Goal: Find specific page/section: Find specific page/section

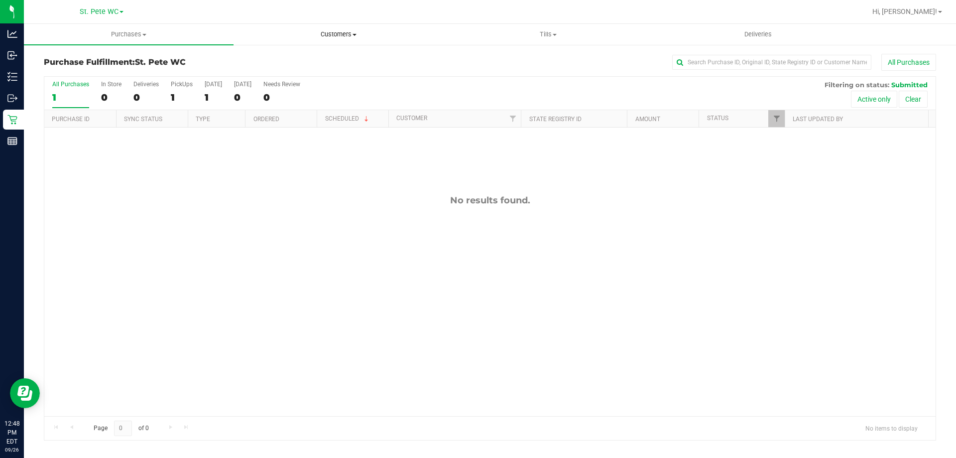
click at [361, 28] on uib-tab-heading "Customers All customers Add a new customer All physicians" at bounding box center [338, 34] width 209 height 20
click at [349, 54] on li "All customers" at bounding box center [339, 60] width 210 height 12
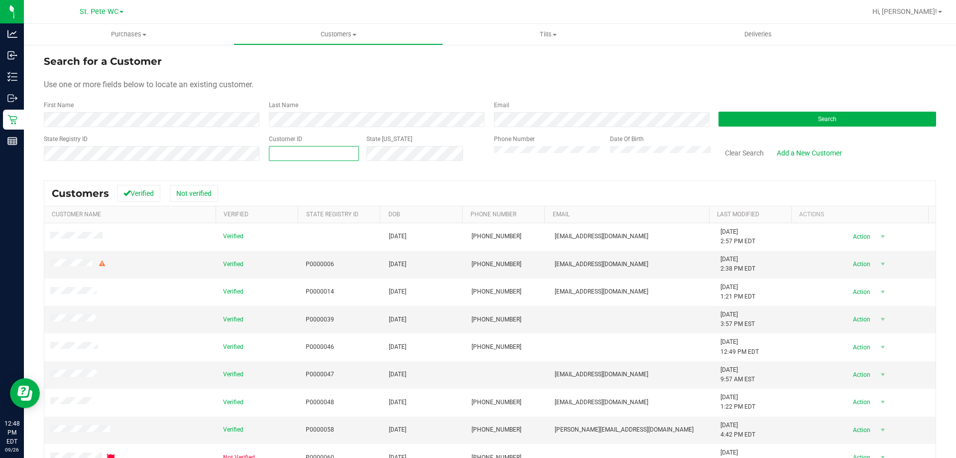
click at [333, 151] on span at bounding box center [314, 153] width 90 height 15
type input "618016"
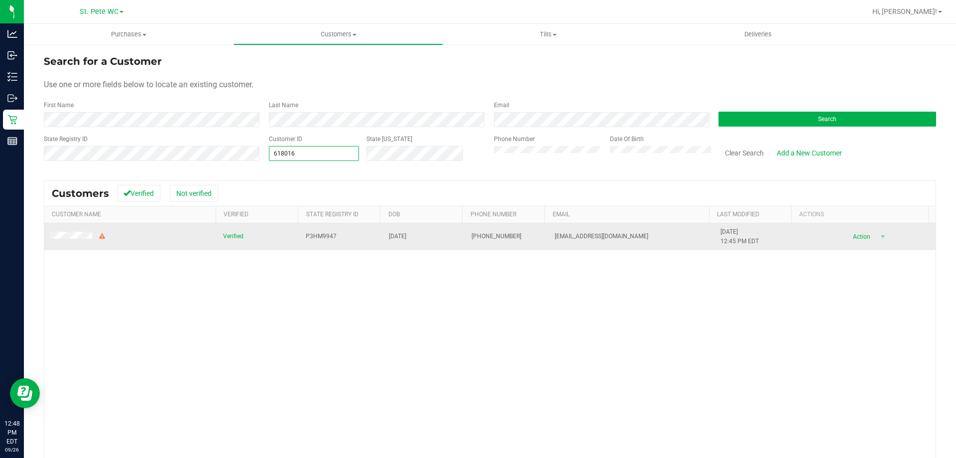
click at [58, 225] on td at bounding box center [130, 236] width 173 height 27
click at [62, 233] on span at bounding box center [78, 237] width 56 height 10
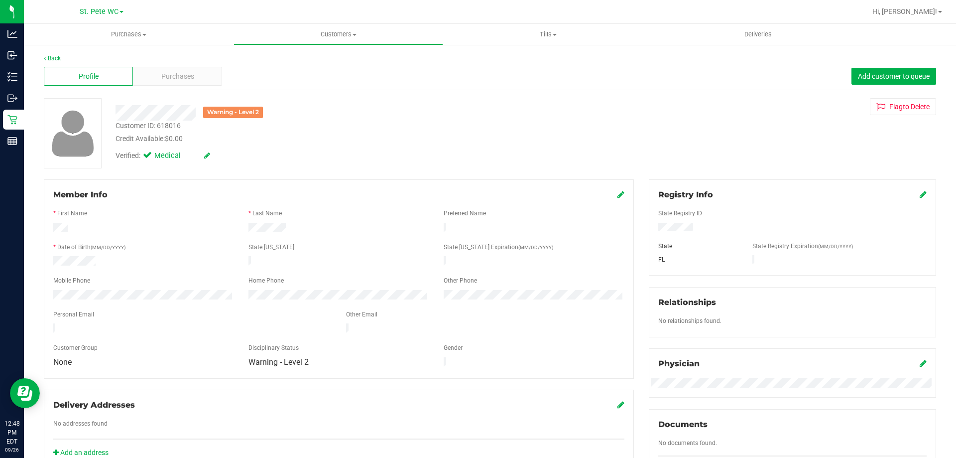
scroll to position [263, 0]
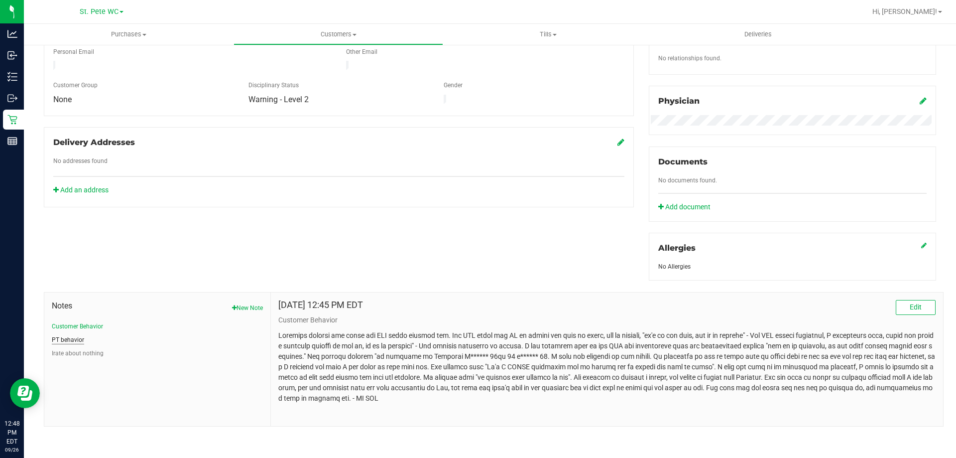
click at [63, 340] on button "PT behavior" at bounding box center [68, 339] width 32 height 9
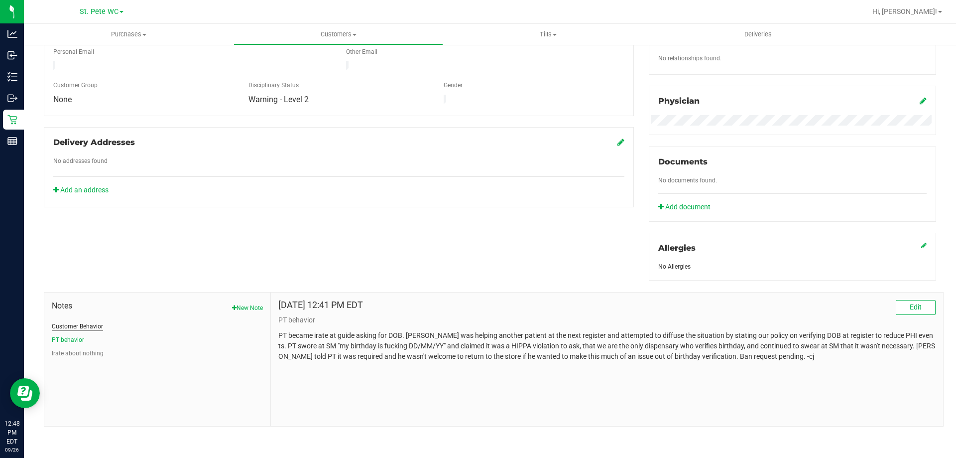
click at [66, 328] on button "Customer Behavior" at bounding box center [77, 326] width 51 height 9
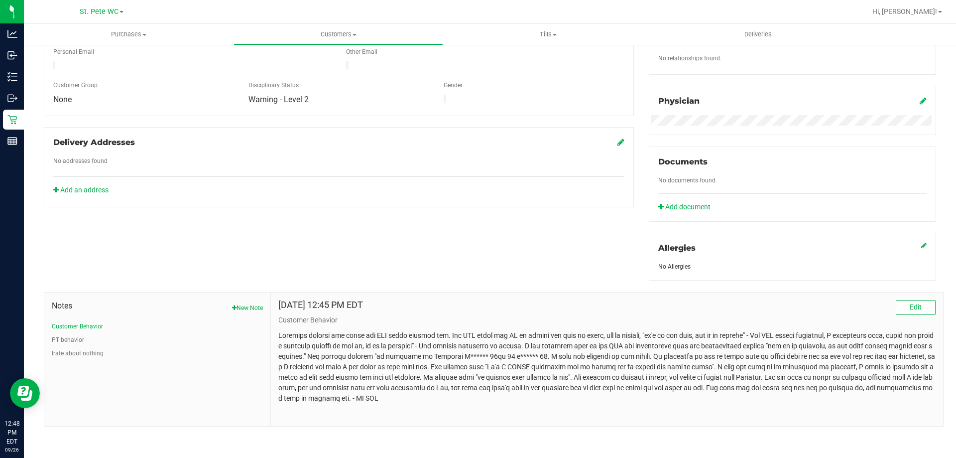
click at [392, 366] on p at bounding box center [607, 366] width 658 height 73
click at [392, 367] on p at bounding box center [607, 366] width 658 height 73
click at [392, 366] on p at bounding box center [607, 366] width 658 height 73
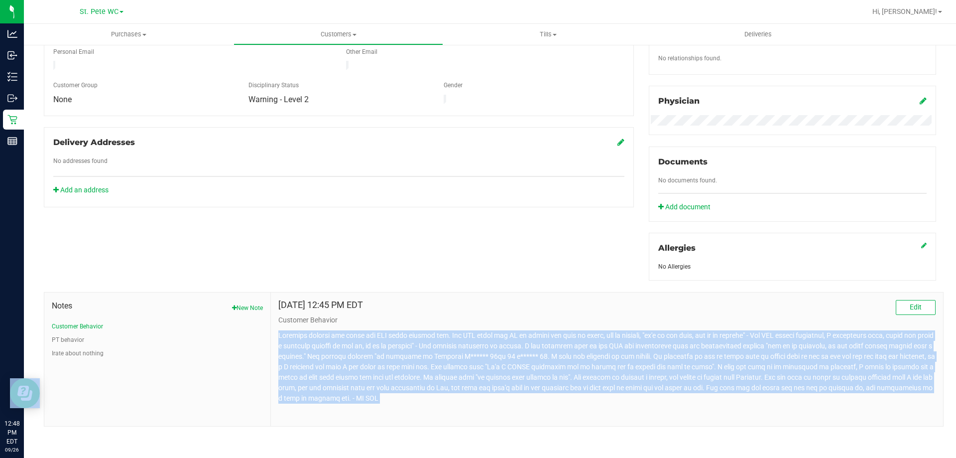
click at [392, 365] on p at bounding box center [607, 366] width 658 height 73
copy body "Customer entered the store and RSA began helping him. The RSA asked the PT to v…"
click at [311, 358] on p at bounding box center [607, 366] width 658 height 73
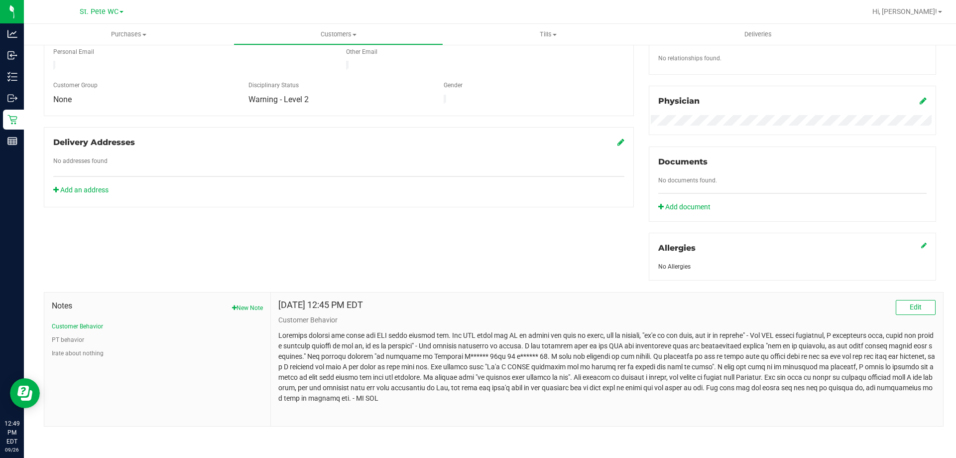
click at [313, 358] on p at bounding box center [607, 366] width 658 height 73
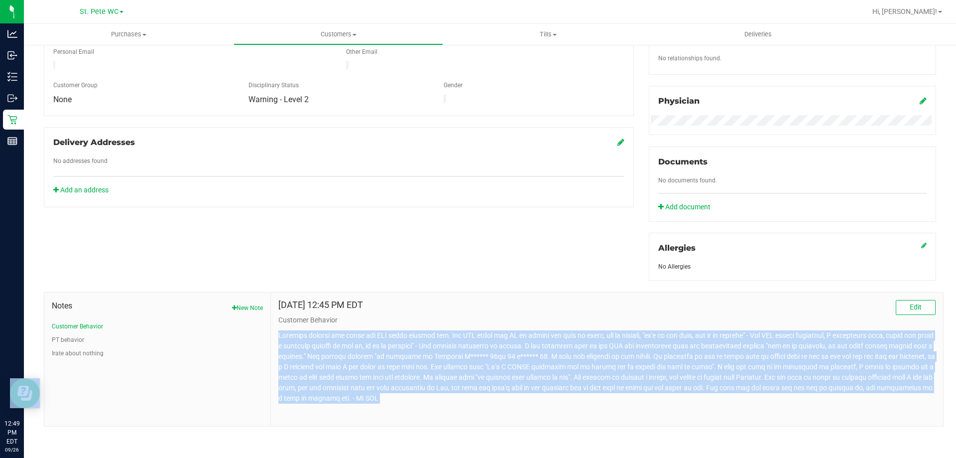
click at [313, 358] on p at bounding box center [607, 366] width 658 height 73
copy body "Customer entered the store and RSA began helping him. The RSA asked the PT to v…"
click at [539, 364] on p at bounding box center [607, 366] width 658 height 73
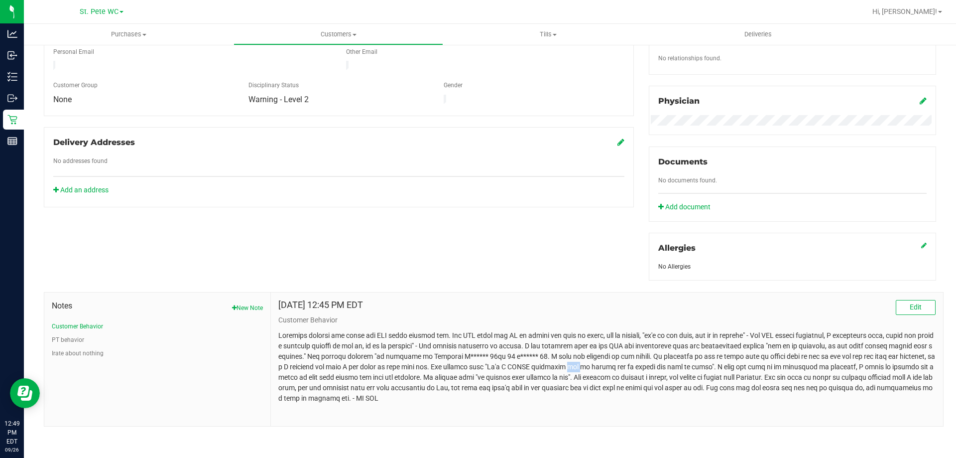
click at [539, 364] on p at bounding box center [607, 366] width 658 height 73
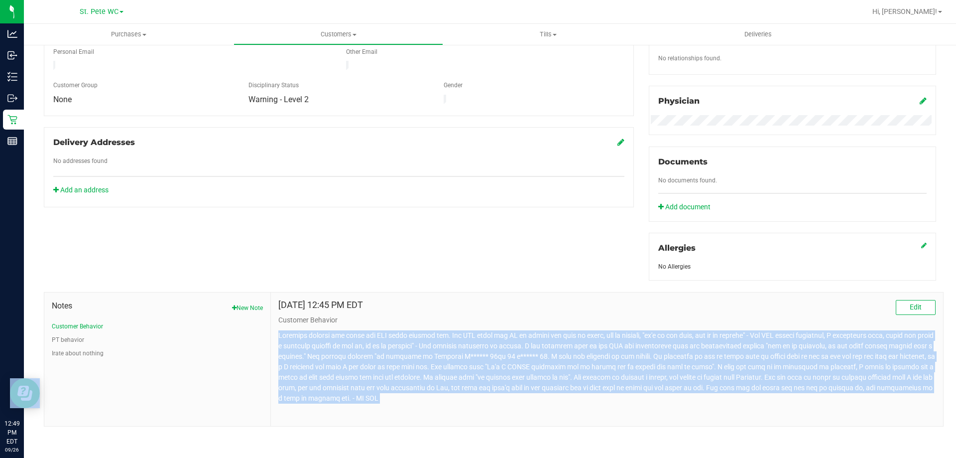
click at [539, 364] on p at bounding box center [607, 366] width 658 height 73
click at [541, 363] on p at bounding box center [607, 366] width 658 height 73
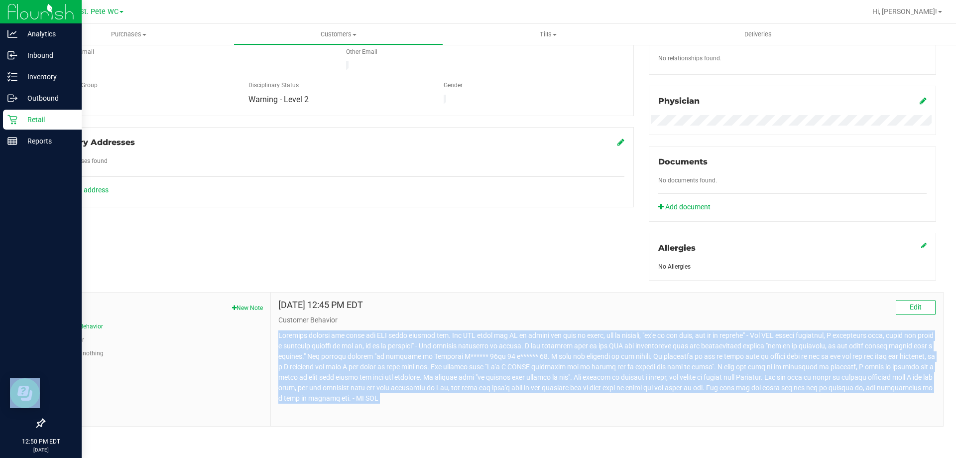
click at [6, 116] on div "Retail" at bounding box center [42, 120] width 79 height 20
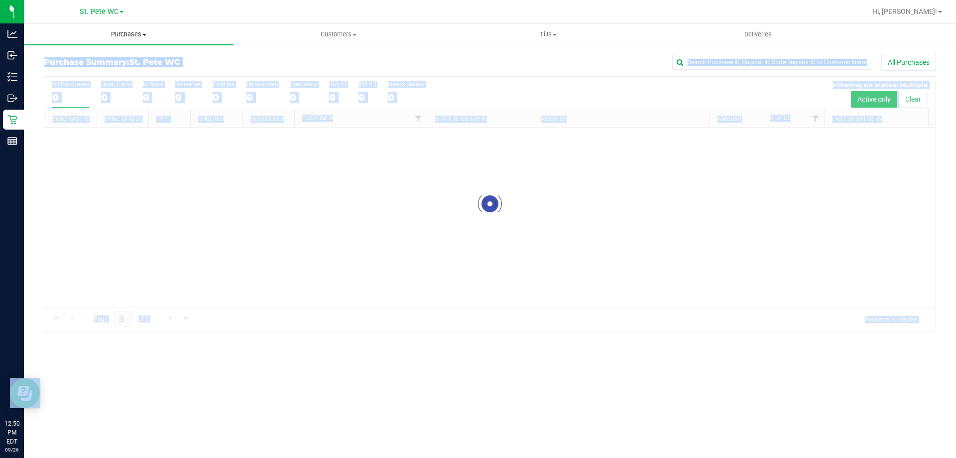
click at [105, 36] on span "Purchases" at bounding box center [129, 34] width 210 height 9
click at [107, 73] on li "Fulfillment" at bounding box center [129, 72] width 210 height 12
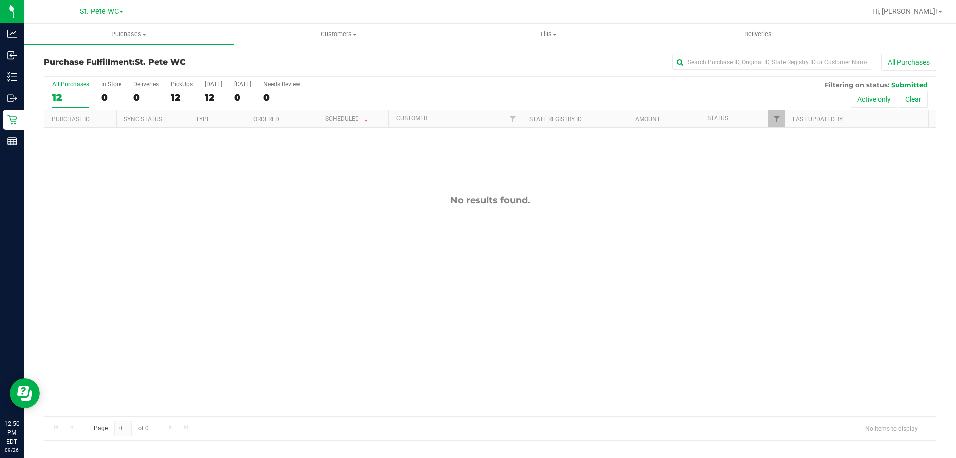
click at [188, 158] on div "No results found." at bounding box center [490, 306] width 892 height 356
click at [163, 265] on div "No results found." at bounding box center [490, 306] width 892 height 356
click at [206, 417] on div "Page 0 of 0 No items to display" at bounding box center [490, 428] width 892 height 24
drag, startPoint x: 389, startPoint y: 182, endPoint x: 283, endPoint y: 376, distance: 221.1
click at [389, 182] on div "No results found." at bounding box center [490, 306] width 892 height 356
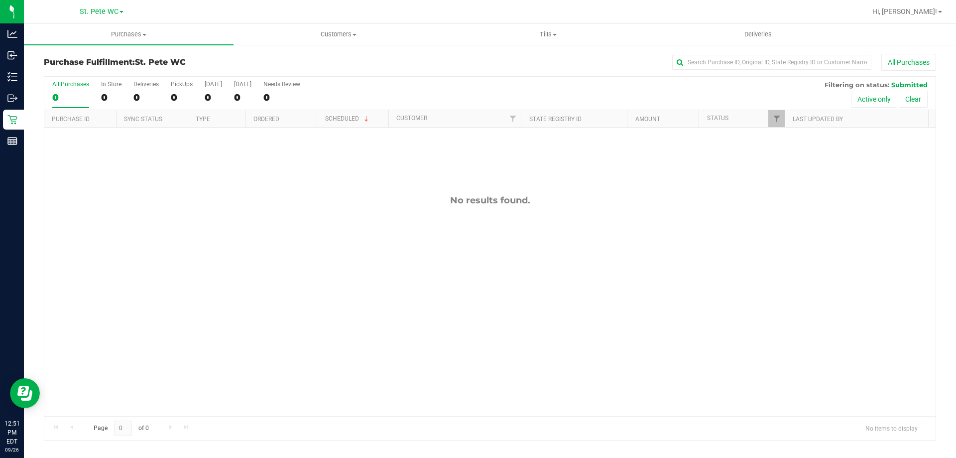
click at [598, 323] on div "No results found." at bounding box center [490, 306] width 892 height 356
click at [365, 41] on uib-tab-heading "Customers All customers Add a new customer All physicians" at bounding box center [338, 34] width 209 height 20
click at [352, 64] on li "All customers" at bounding box center [339, 60] width 210 height 12
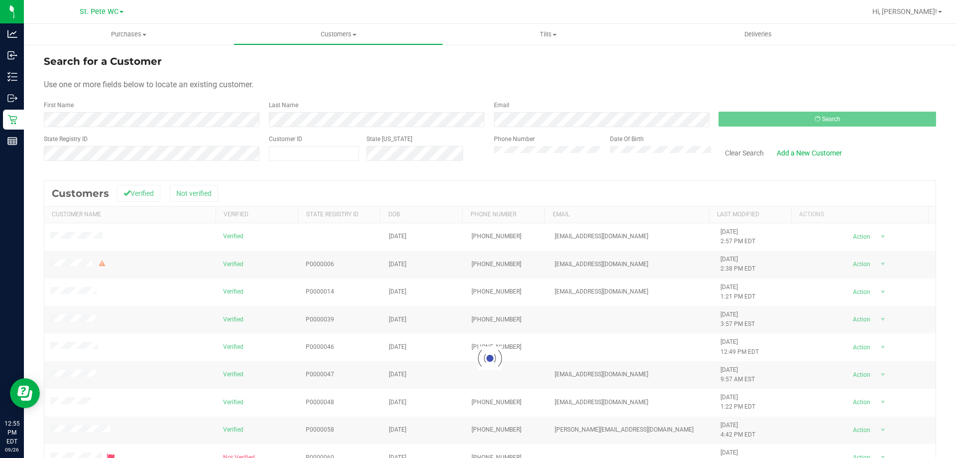
click at [153, 145] on div "State Registry ID" at bounding box center [153, 151] width 218 height 35
click at [282, 158] on span at bounding box center [314, 153] width 90 height 15
paste input "618016"
type input "618016"
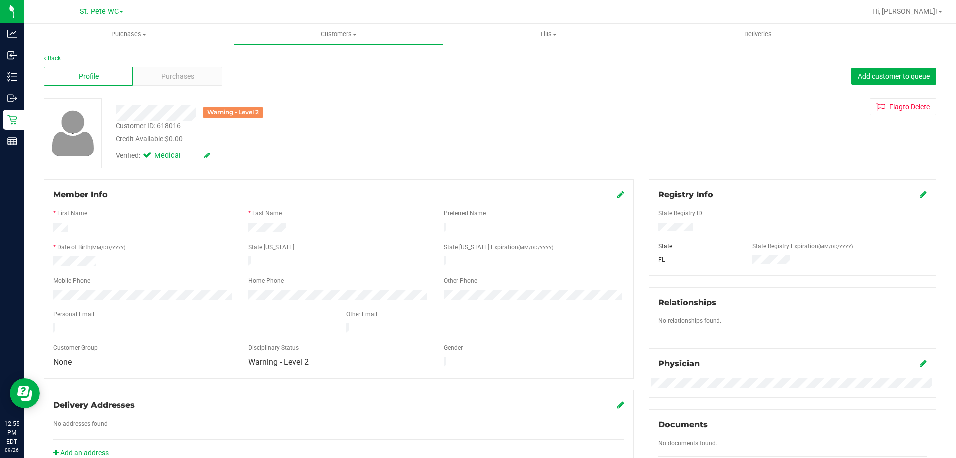
click at [173, 128] on div "Customer ID: 618016" at bounding box center [148, 126] width 65 height 10
copy div "Customer ID: 618016"
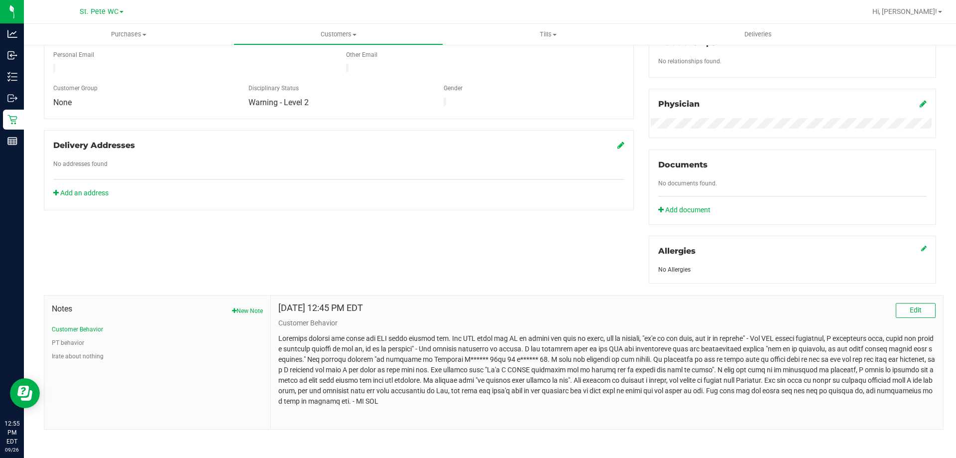
scroll to position [263, 0]
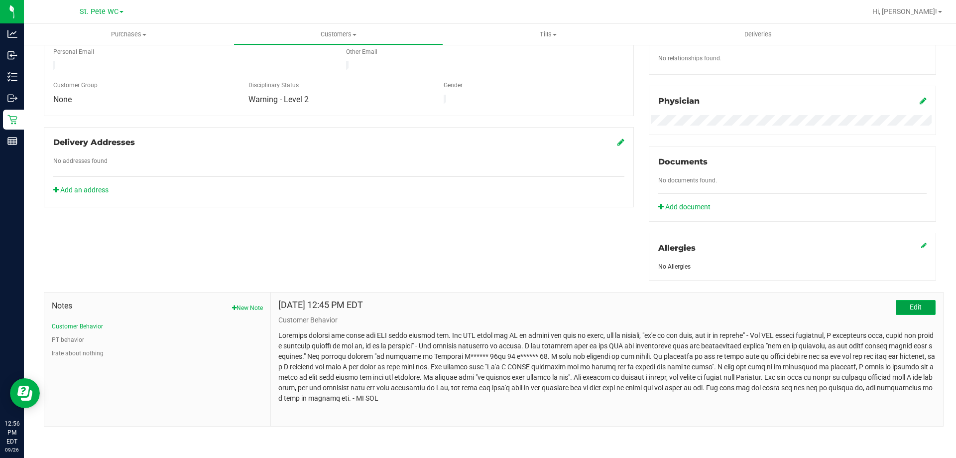
click at [912, 305] on span "Edit" at bounding box center [916, 307] width 12 height 8
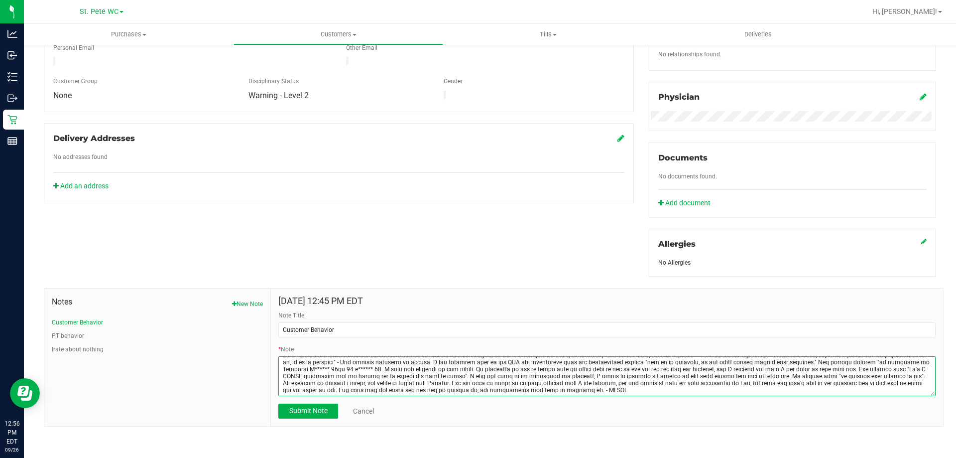
scroll to position [0, 0]
drag, startPoint x: 502, startPoint y: 386, endPoint x: 247, endPoint y: 330, distance: 261.0
click at [247, 330] on div "Notes New Note Customer Behavior PT behavior Irate about nothing [DATE] 12:45 P…" at bounding box center [494, 357] width 900 height 138
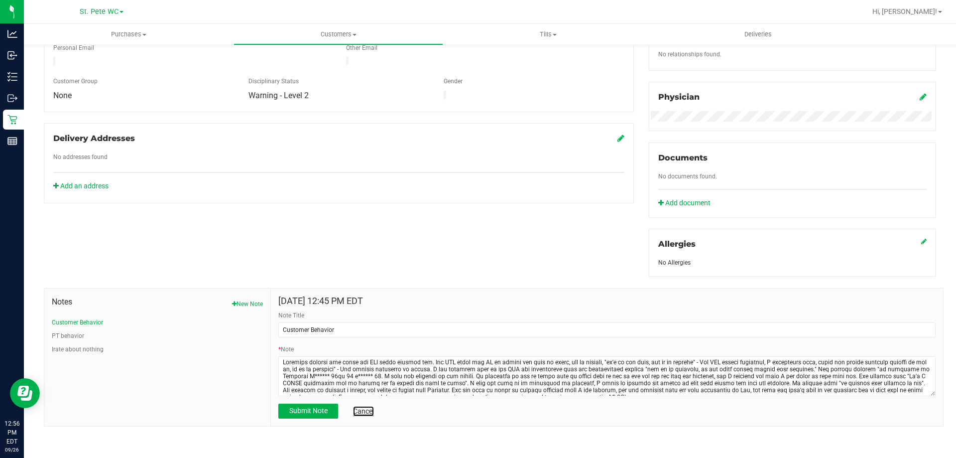
click at [369, 408] on link "Cancel" at bounding box center [363, 411] width 21 height 10
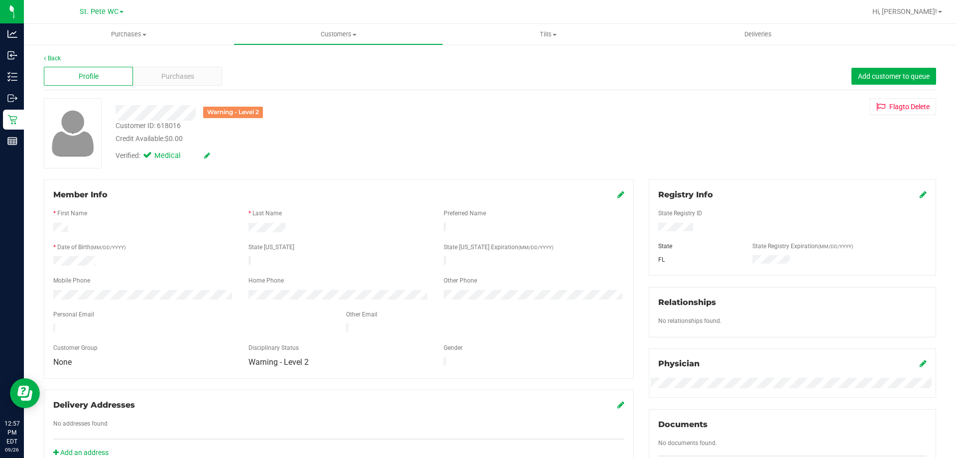
click at [47, 290] on div at bounding box center [143, 296] width 195 height 12
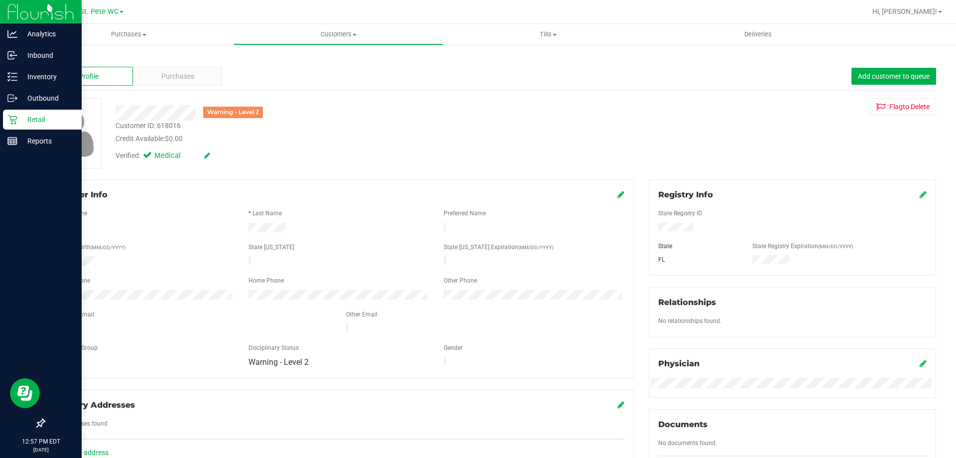
click at [9, 120] on icon at bounding box center [12, 120] width 10 height 10
